Goal: Entertainment & Leisure: Consume media (video, audio)

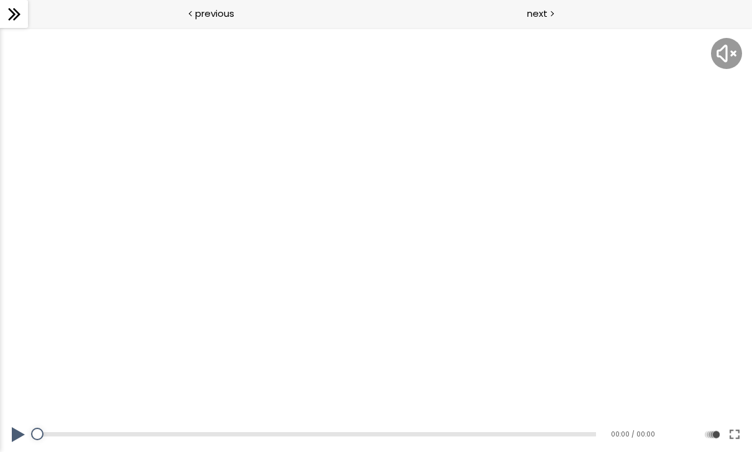
click at [736, 435] on button at bounding box center [735, 434] width 22 height 35
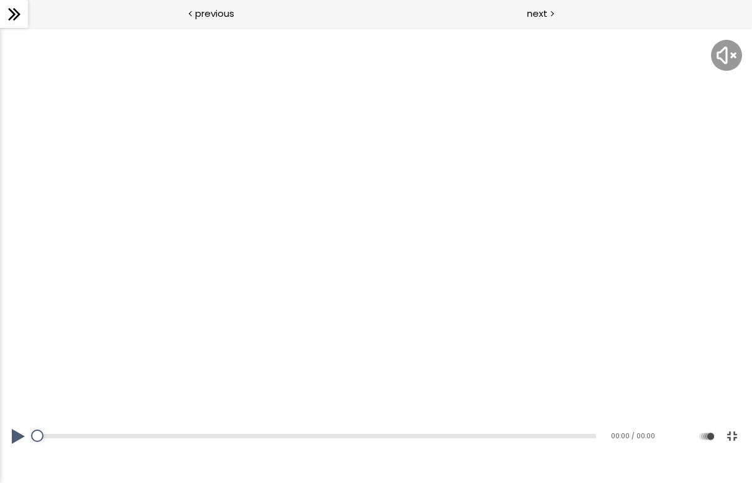
click at [14, 451] on button at bounding box center [18, 436] width 37 height 35
click at [16, 451] on button at bounding box center [18, 436] width 37 height 35
click at [17, 451] on button at bounding box center [18, 436] width 37 height 35
click at [20, 451] on button at bounding box center [18, 436] width 37 height 35
click at [12, 451] on button at bounding box center [18, 436] width 37 height 35
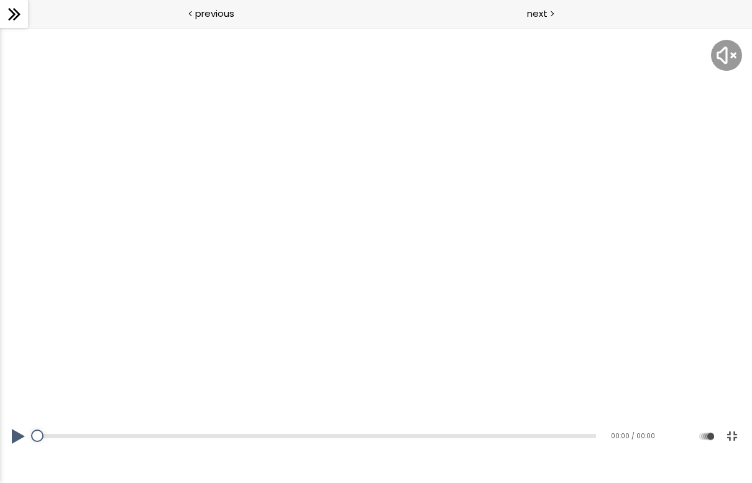
click at [21, 451] on button at bounding box center [18, 436] width 37 height 35
click at [550, 261] on div at bounding box center [376, 242] width 752 height 424
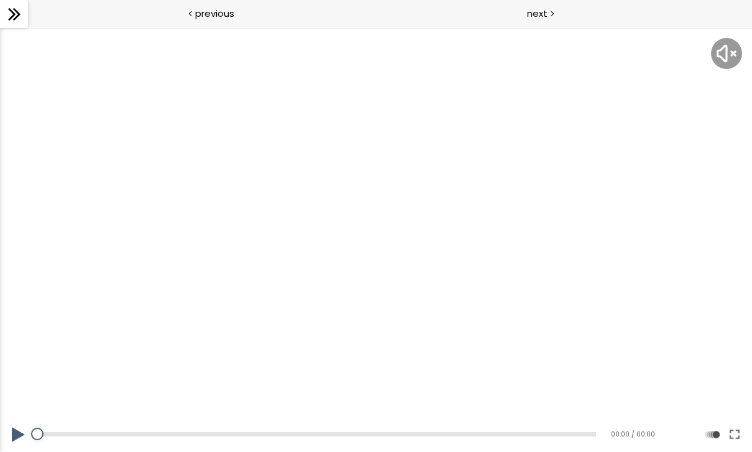
click at [12, 435] on button at bounding box center [18, 434] width 37 height 35
click at [22, 431] on button at bounding box center [18, 434] width 37 height 35
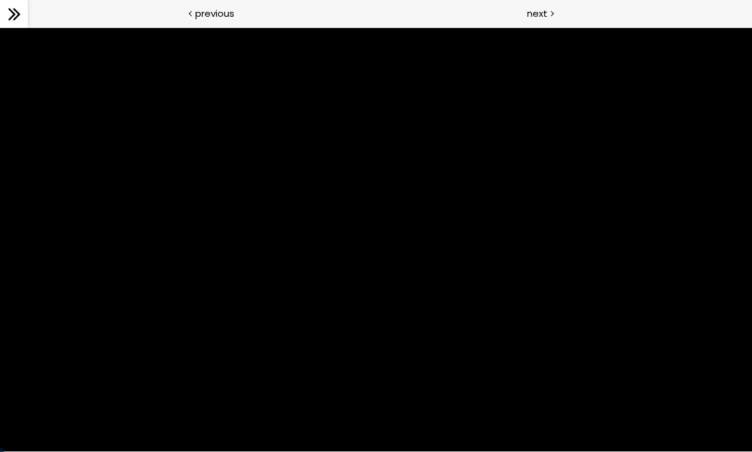
click at [746, 431] on div at bounding box center [376, 240] width 752 height 424
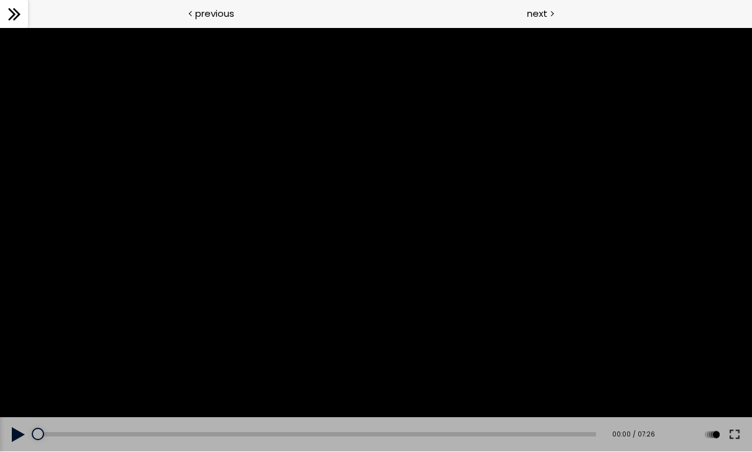
click at [738, 432] on button at bounding box center [735, 434] width 22 height 35
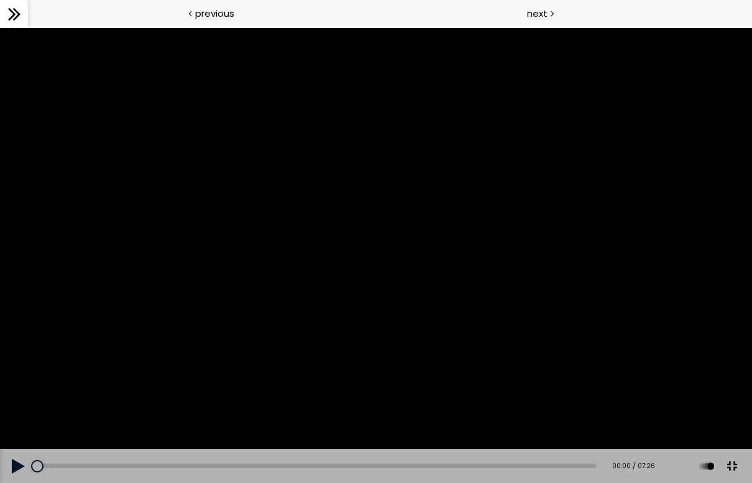
click at [17, 451] on button at bounding box center [18, 466] width 37 height 35
